Goal: Transaction & Acquisition: Subscribe to service/newsletter

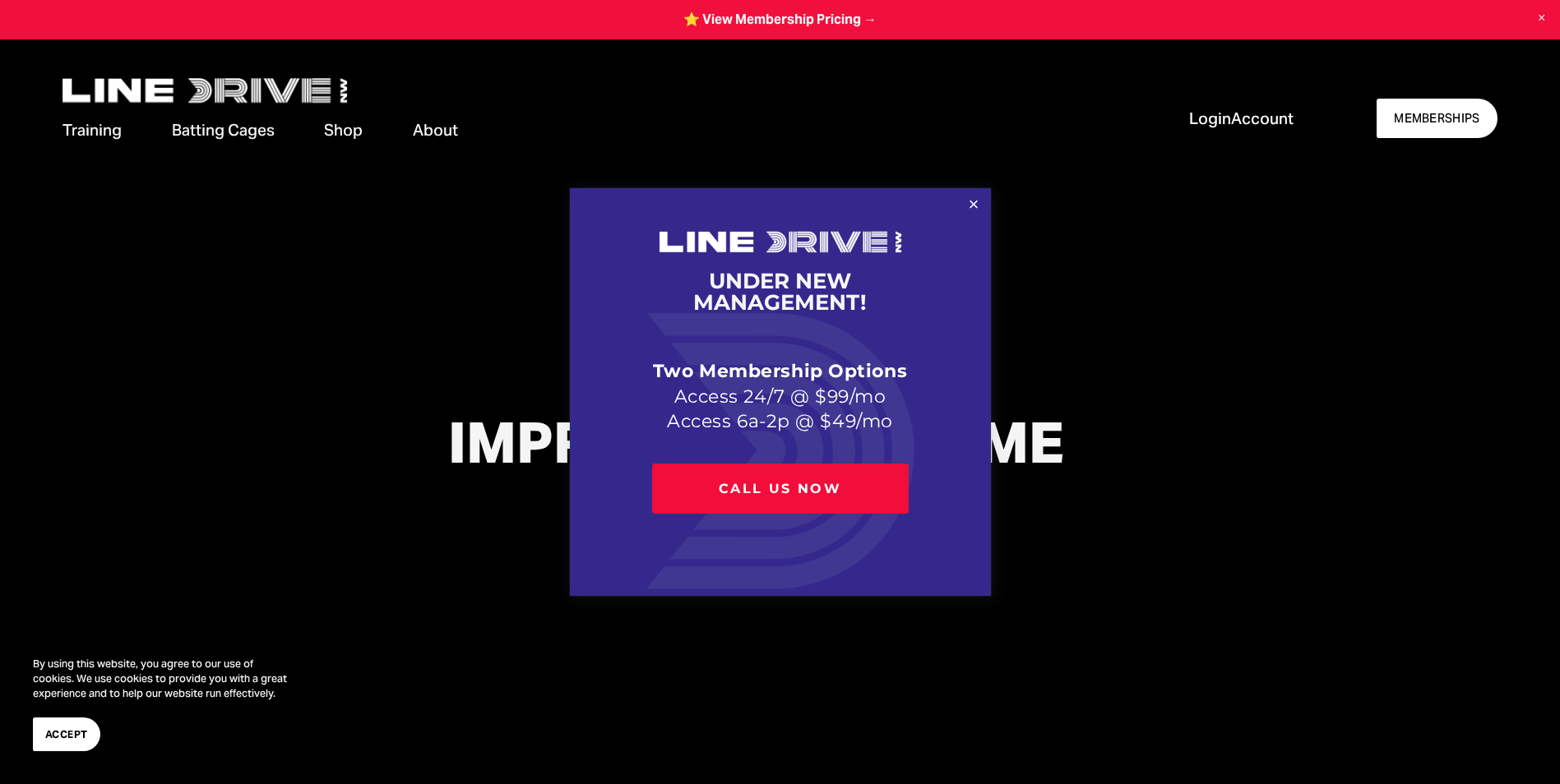
click at [1439, 127] on div at bounding box center [780, 392] width 1560 height 784
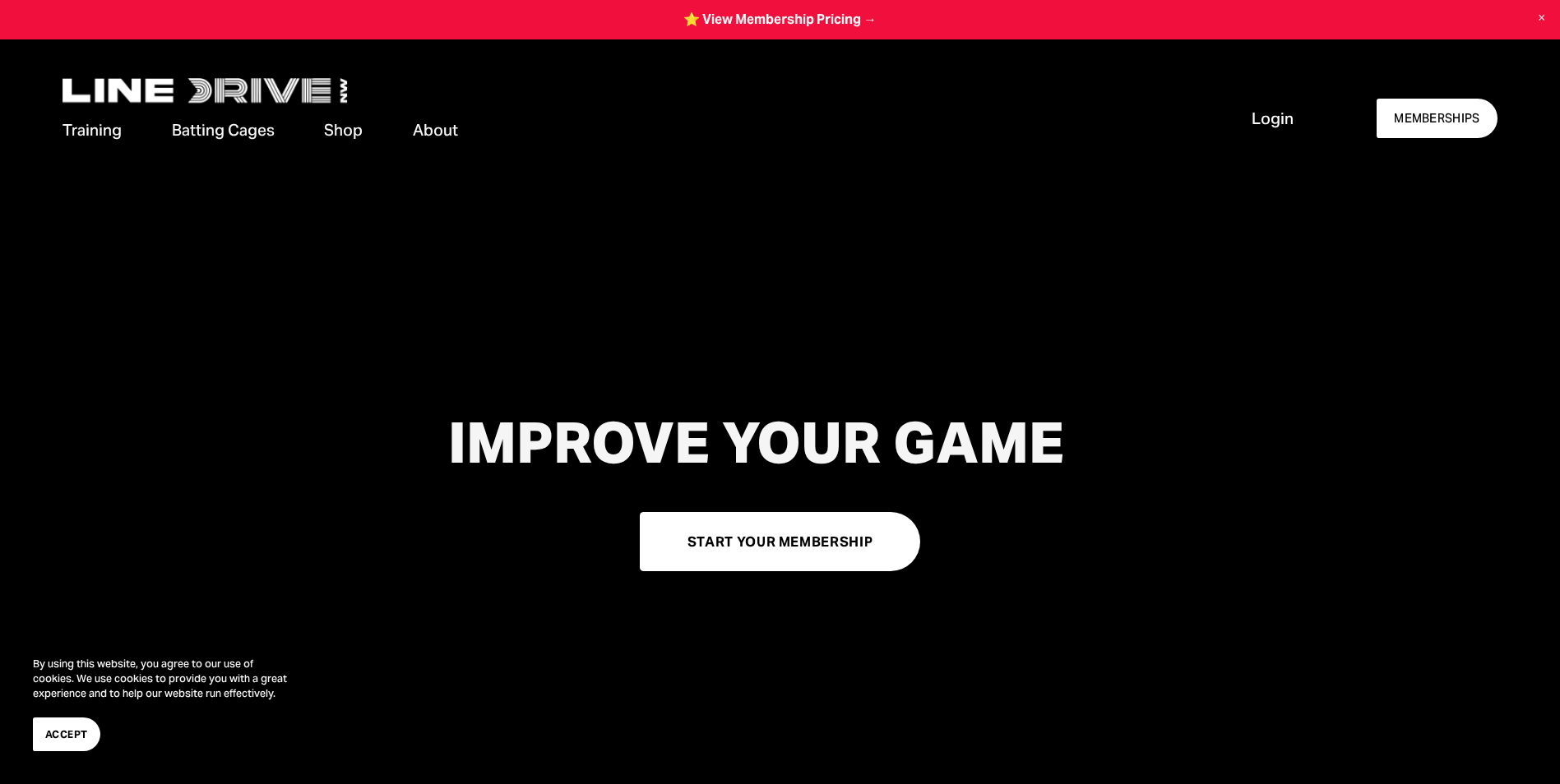
click at [801, 540] on link "START YOUR MEMBERSHIP" at bounding box center [781, 542] width 282 height 58
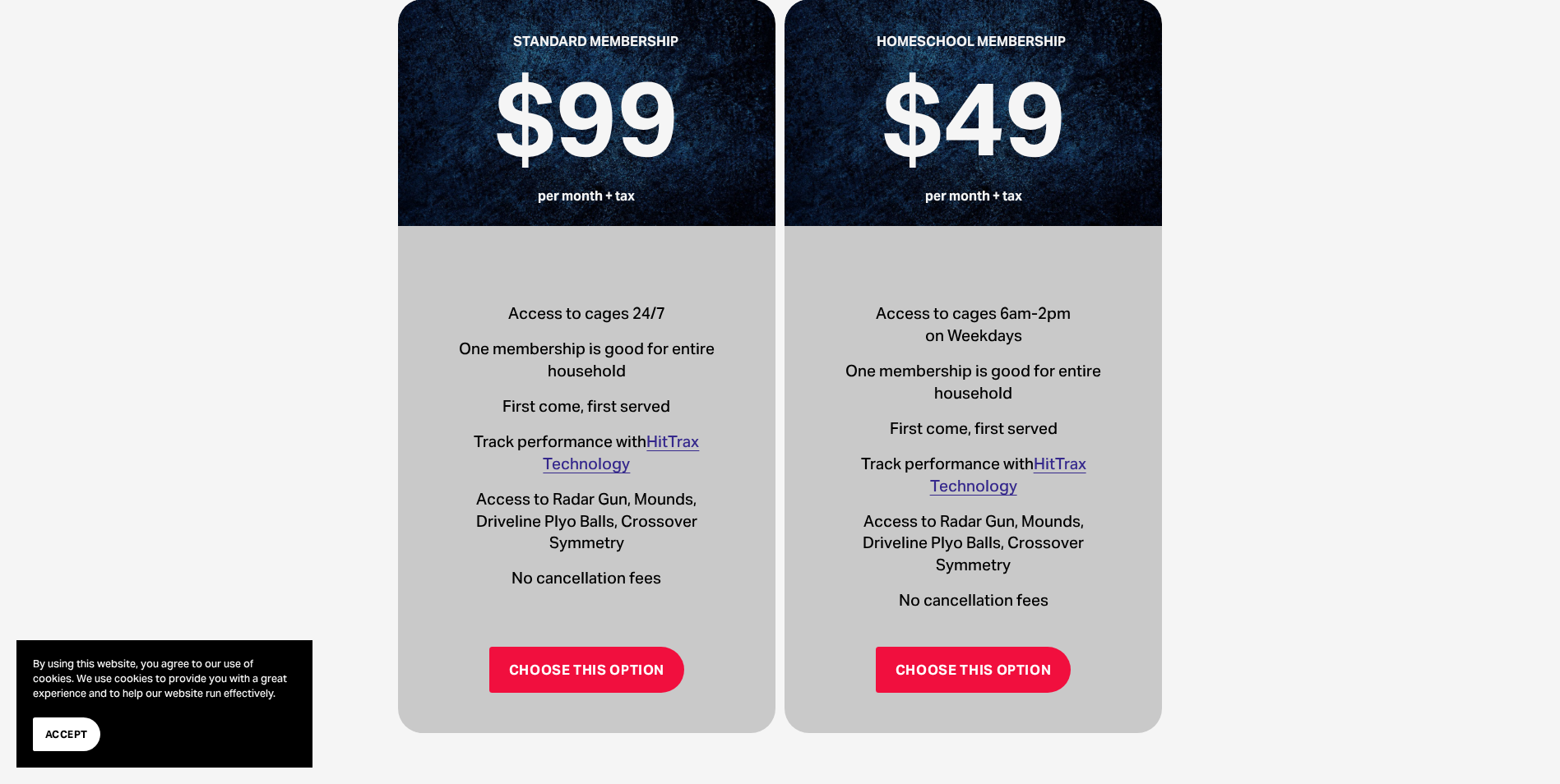
scroll to position [575, 0]
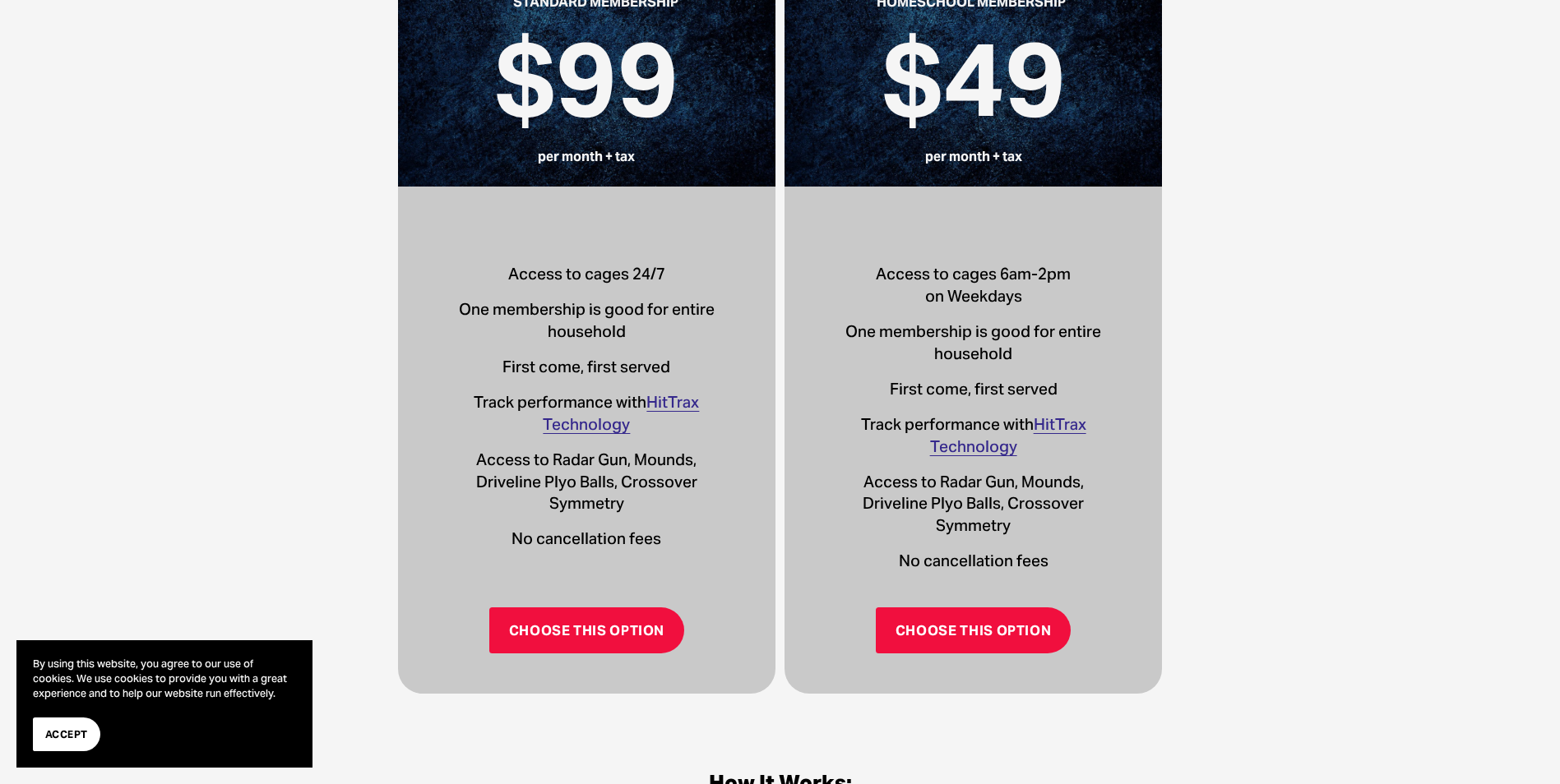
click at [579, 618] on link "Choose This Option" at bounding box center [587, 630] width 196 height 46
click at [1407, 316] on div "$99 per month + tax STANDARD MEMBERSHIP Access to cages 24/7 One membership is …" at bounding box center [780, 495] width 1560 height 1139
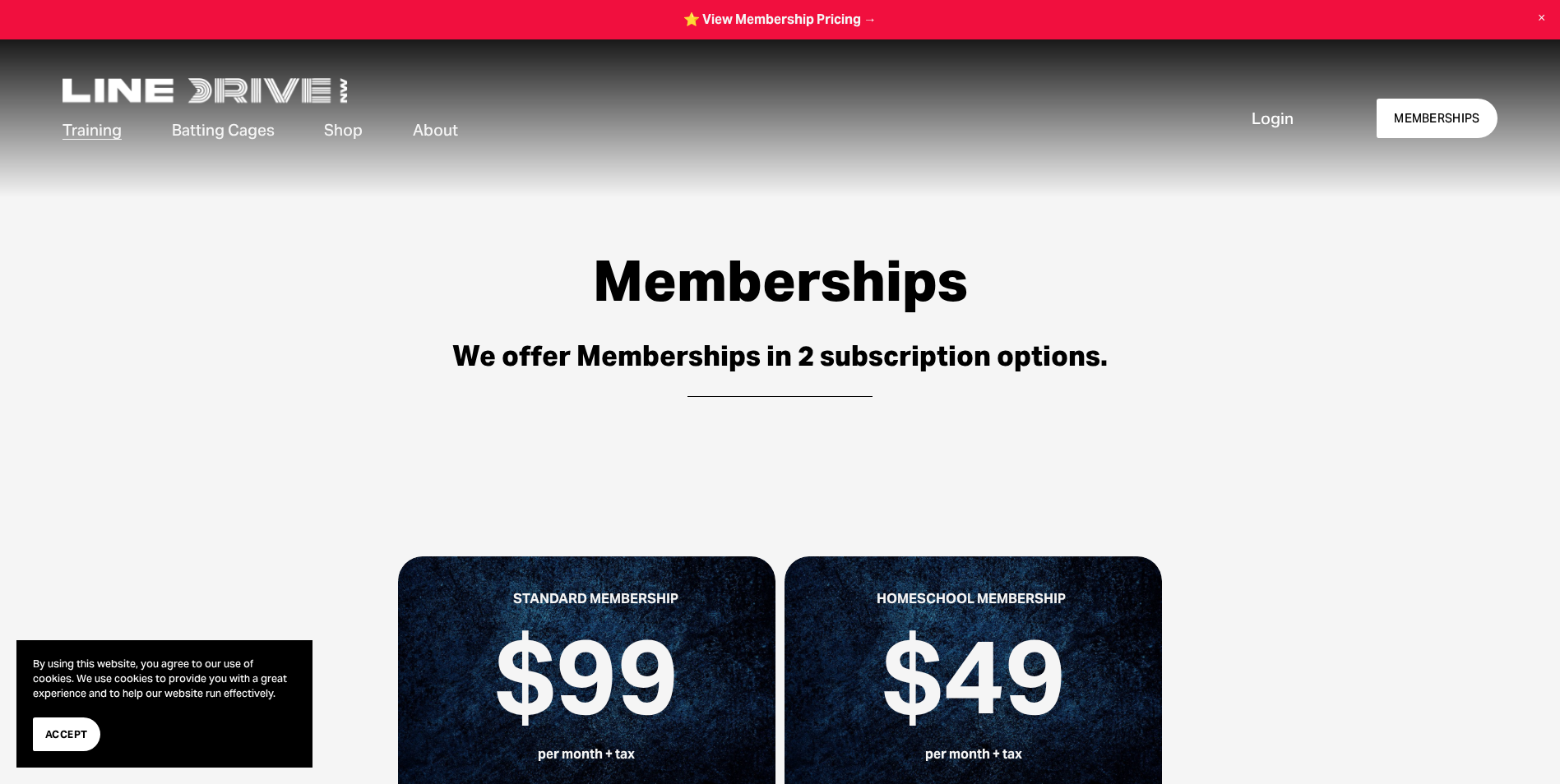
click at [436, 131] on span "About" at bounding box center [435, 130] width 45 height 22
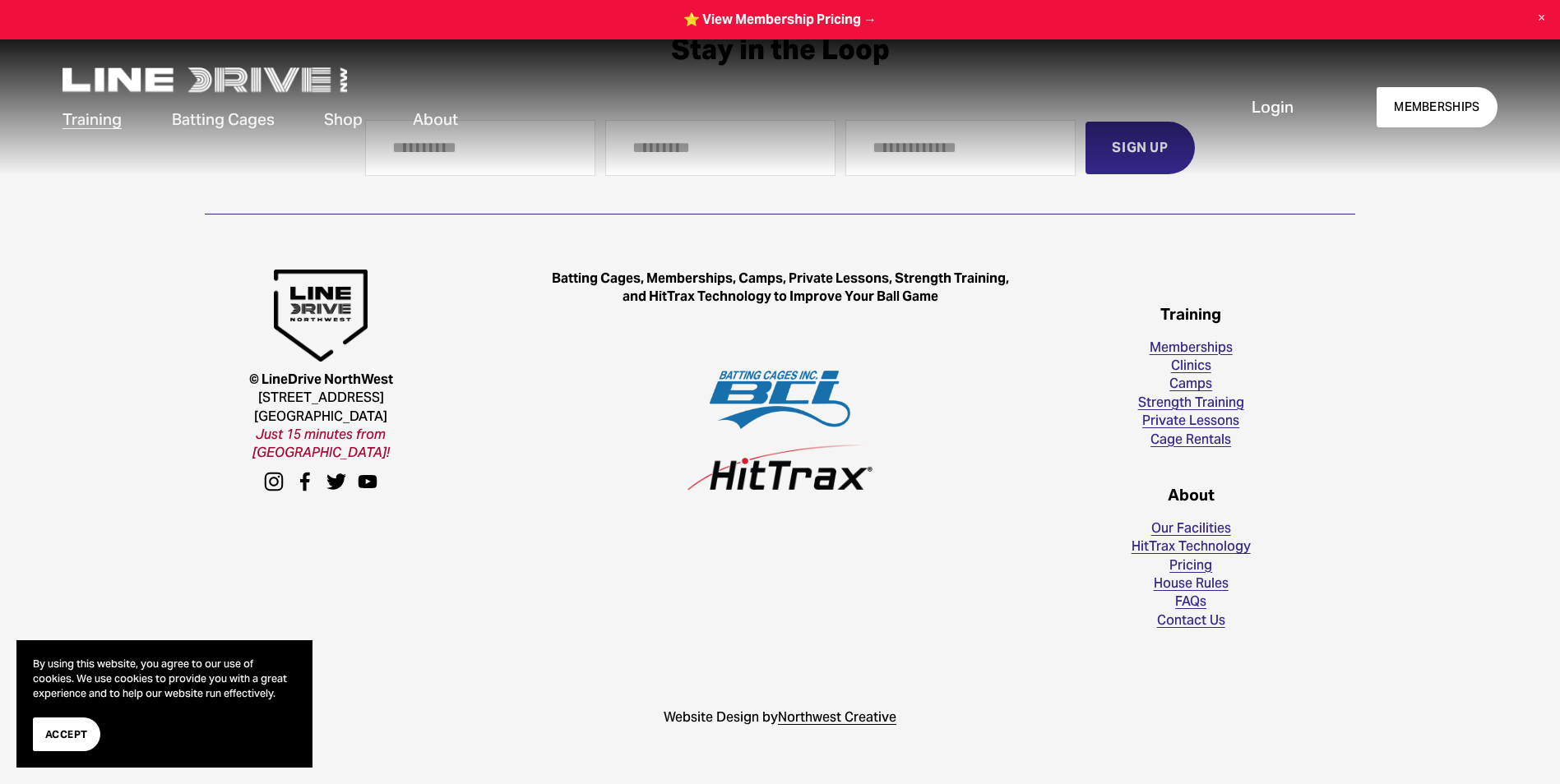
scroll to position [2742, 0]
click at [1202, 626] on link "Contact Us" at bounding box center [1191, 620] width 68 height 18
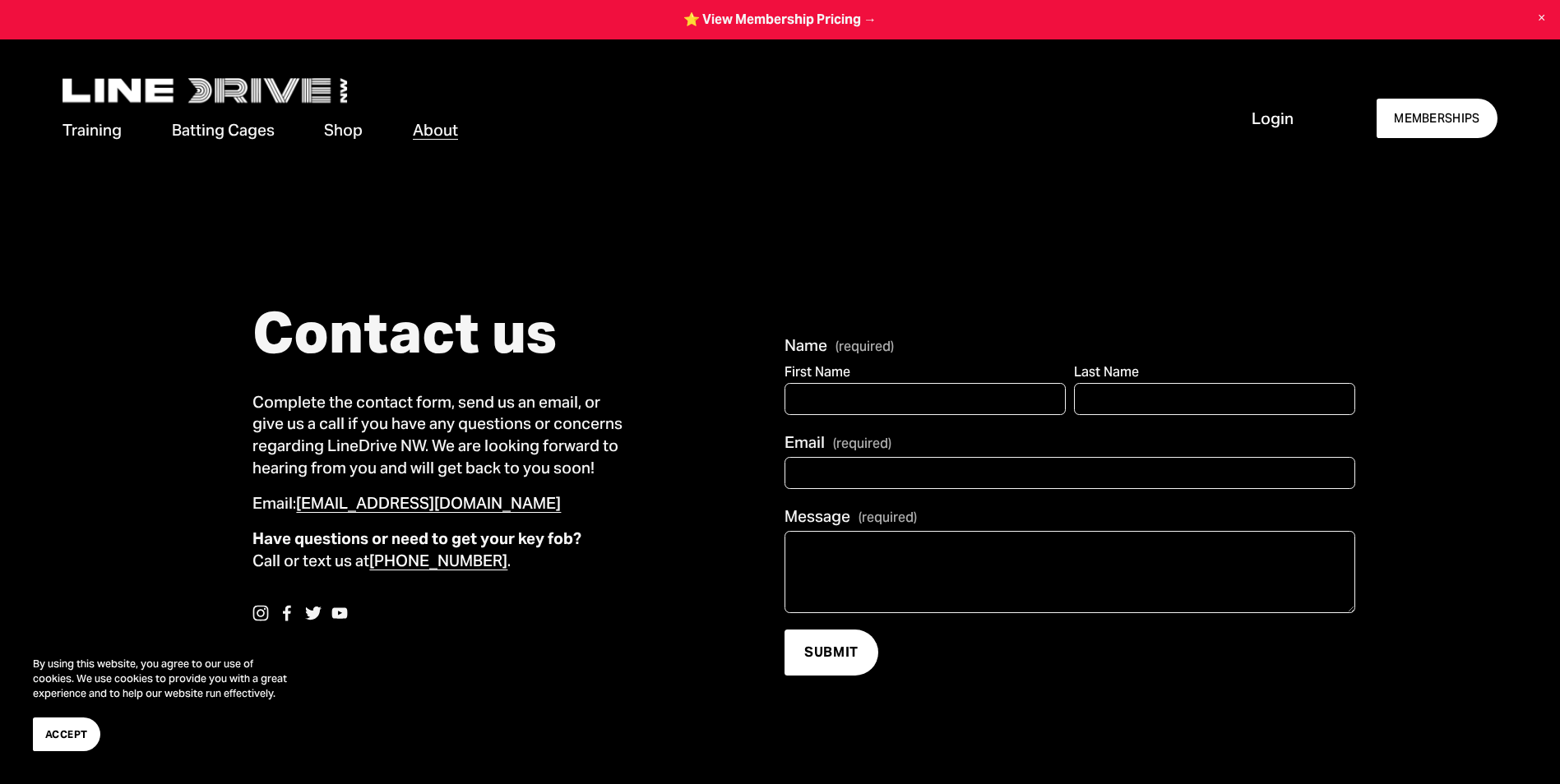
click at [729, 63] on div "Skip to Content Training Memberships" at bounding box center [780, 119] width 1560 height 158
click at [653, 62] on div "Skip to Content Training Memberships" at bounding box center [780, 119] width 1560 height 158
click at [696, 50] on div "Skip to Content Training Memberships" at bounding box center [780, 119] width 1560 height 158
